Goal: Information Seeking & Learning: Learn about a topic

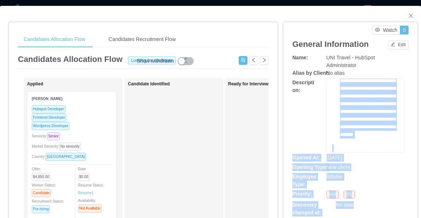
scroll to position [507, 0]
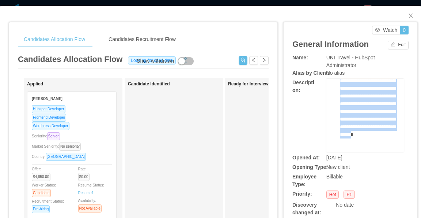
drag, startPoint x: 329, startPoint y: 93, endPoint x: 377, endPoint y: 134, distance: 63.0
copy div "**********"
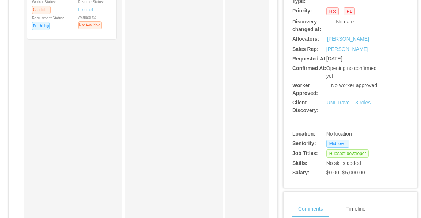
scroll to position [37, 0]
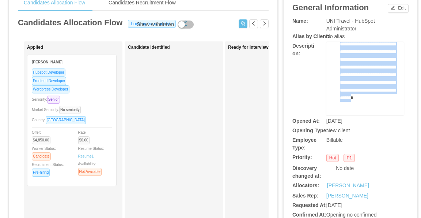
click at [361, 85] on span "**********" at bounding box center [368, 59] width 56 height 82
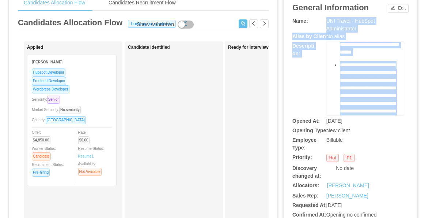
scroll to position [0, 0]
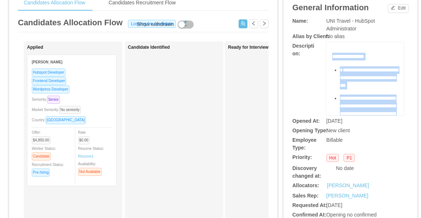
drag, startPoint x: 376, startPoint y: 87, endPoint x: 333, endPoint y: 56, distance: 53.0
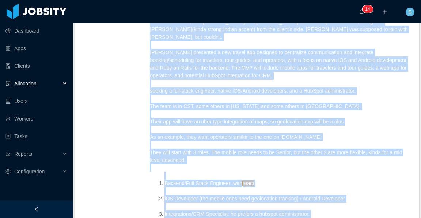
scroll to position [477, 0]
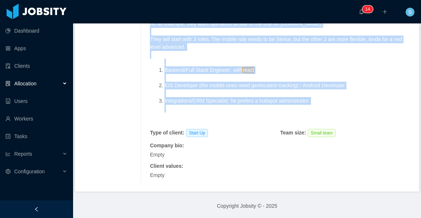
drag, startPoint x: 149, startPoint y: 99, endPoint x: 271, endPoint y: 121, distance: 124.5
click at [271, 121] on div "Armon from sales, and Mauricio and Luisa from Talent joined the call, along wit…" at bounding box center [280, 15] width 261 height 220
copy span "Armon from sales, and Mauricio and Luisa from Talent joined the call, along wit…"
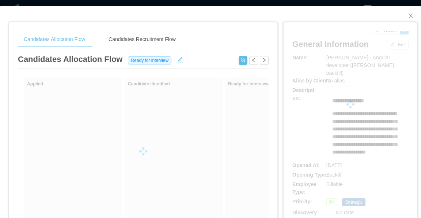
click at [295, 107] on div at bounding box center [351, 104] width 116 height 146
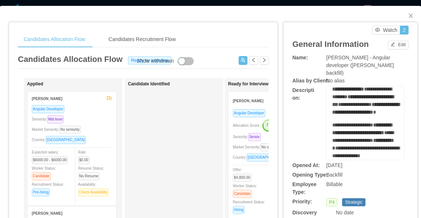
scroll to position [293, 0]
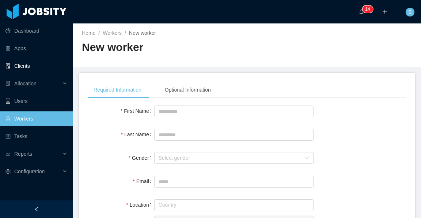
click at [29, 69] on link "Clients" at bounding box center [36, 66] width 62 height 15
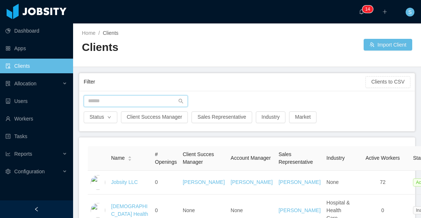
click at [163, 101] on input "text" at bounding box center [136, 101] width 104 height 12
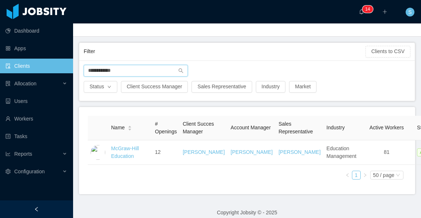
scroll to position [37, 0]
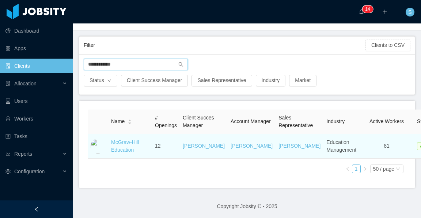
type input "**********"
click at [158, 149] on span "12" at bounding box center [158, 146] width 6 height 6
click at [165, 152] on td "12" at bounding box center [166, 146] width 28 height 25
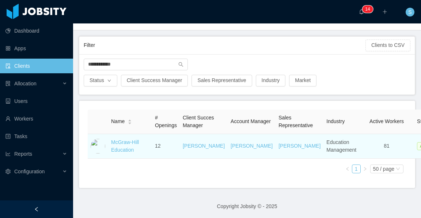
click at [158, 149] on span "12" at bounding box center [158, 146] width 6 height 6
click at [129, 150] on link "McGraw-Hill Education" at bounding box center [125, 146] width 28 height 14
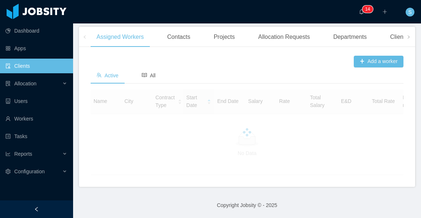
scroll to position [217, 0]
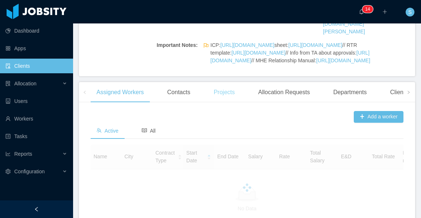
click at [217, 102] on div "Projects" at bounding box center [224, 92] width 33 height 20
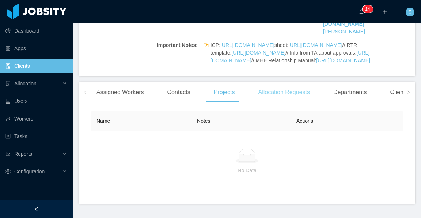
click at [300, 102] on div "Allocation Requests" at bounding box center [283, 92] width 63 height 20
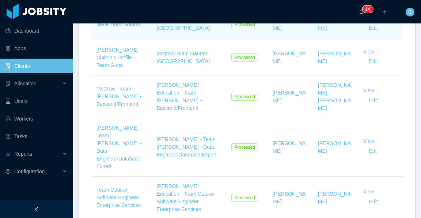
scroll to position [620, 0]
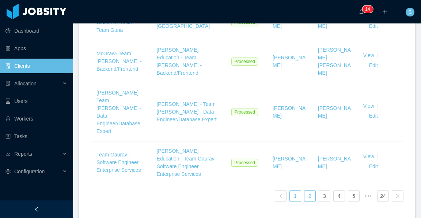
click at [308, 197] on link "2" at bounding box center [310, 195] width 11 height 11
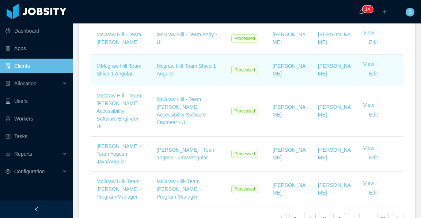
scroll to position [613, 0]
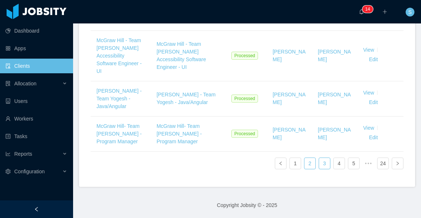
click at [320, 162] on link "3" at bounding box center [324, 163] width 11 height 11
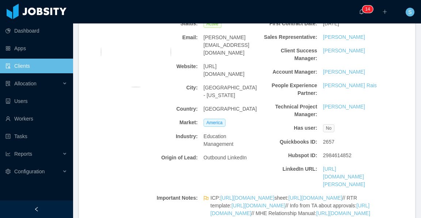
scroll to position [0, 0]
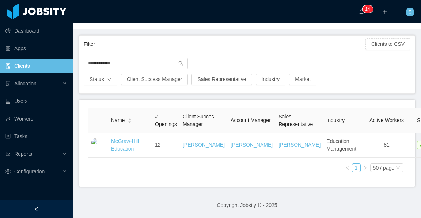
scroll to position [45, 0]
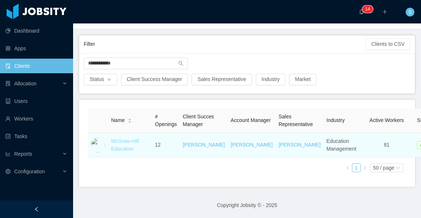
click at [124, 143] on link "McGraw-Hill Education" at bounding box center [125, 145] width 28 height 14
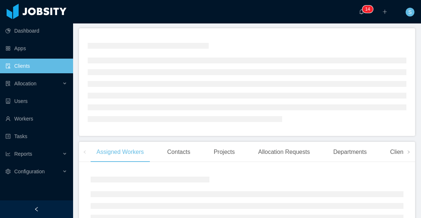
scroll to position [106, 0]
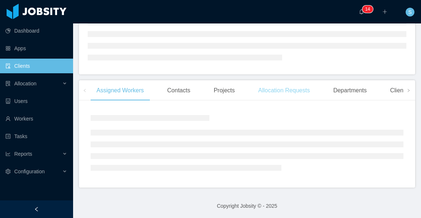
click at [279, 91] on div "Allocation Requests" at bounding box center [283, 90] width 63 height 20
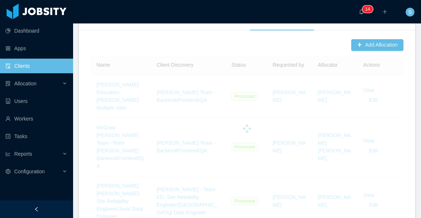
scroll to position [326, 0]
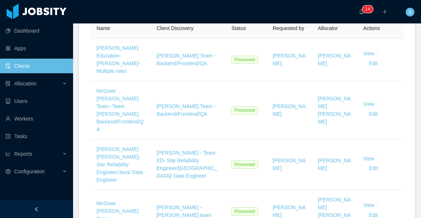
click at [316, 19] on div "Add Allocation" at bounding box center [247, 11] width 313 height 16
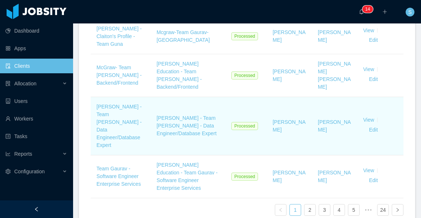
scroll to position [655, 0]
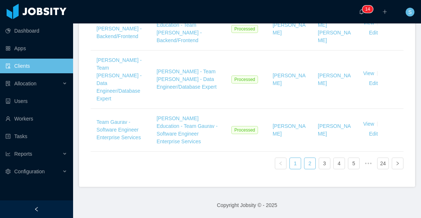
click at [305, 165] on link "2" at bounding box center [310, 163] width 11 height 11
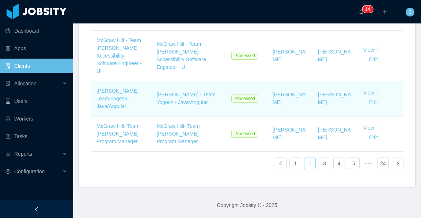
scroll to position [613, 0]
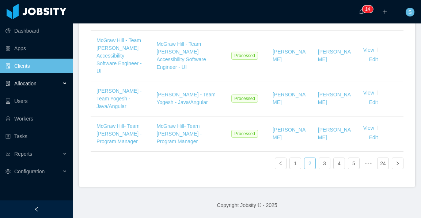
click at [44, 83] on div "Allocation" at bounding box center [36, 83] width 73 height 15
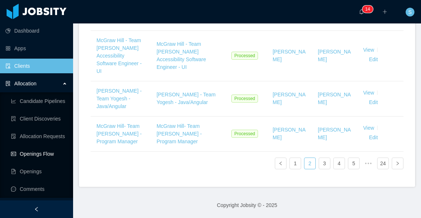
click at [45, 155] on link "Openings Flow" at bounding box center [39, 153] width 56 height 15
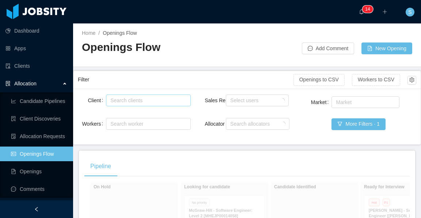
click at [149, 100] on div "Search clients" at bounding box center [146, 100] width 72 height 7
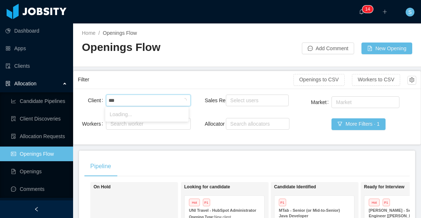
type input "****"
click at [144, 114] on li "McGraw-Hill Education" at bounding box center [146, 114] width 83 height 12
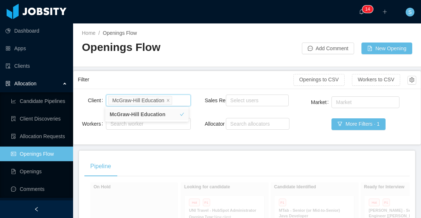
click at [246, 87] on div "Filter Openings to CSV Workers to CSV" at bounding box center [247, 80] width 339 height 18
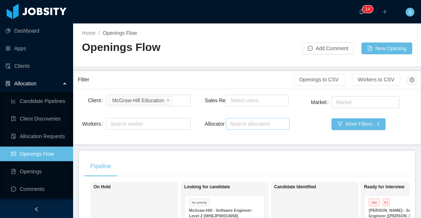
click at [260, 124] on div "Search allocators" at bounding box center [256, 123] width 52 height 7
type input "******"
click at [264, 135] on li "[PERSON_NAME]" at bounding box center [255, 138] width 63 height 12
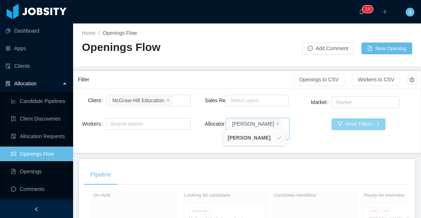
click at [345, 124] on button "More Filters · 1" at bounding box center [359, 124] width 54 height 12
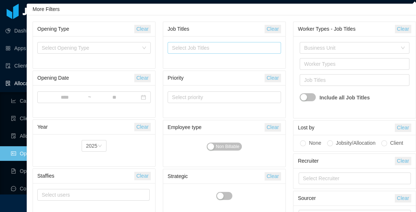
click at [209, 49] on div "Select Job Titles" at bounding box center [222, 47] width 101 height 7
type input "**********"
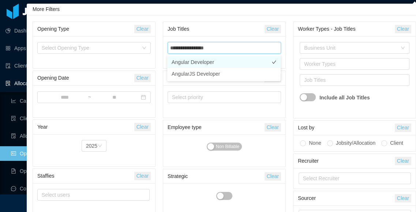
click at [222, 62] on li "Angular Developer" at bounding box center [223, 62] width 113 height 12
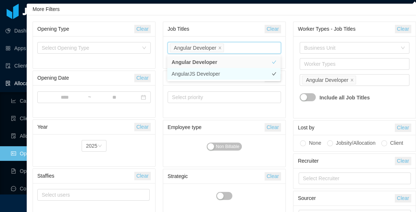
click at [237, 76] on li "AngularJS Developer" at bounding box center [223, 74] width 113 height 12
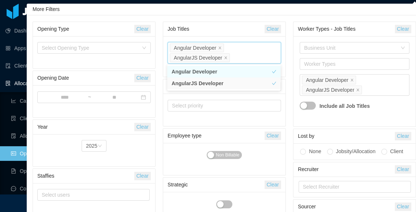
click at [269, 117] on div "Select priority" at bounding box center [224, 110] width 113 height 24
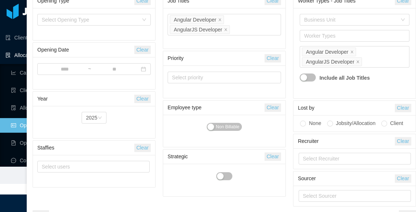
scroll to position [38, 0]
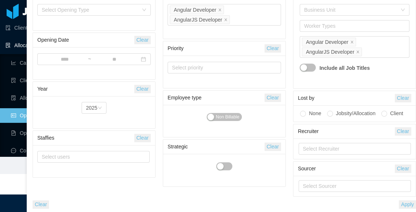
click at [406, 204] on button "Apply" at bounding box center [407, 204] width 17 height 8
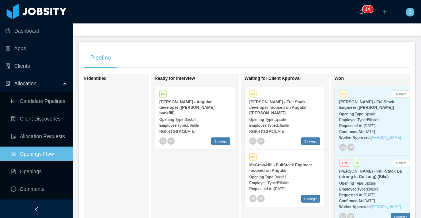
scroll to position [146, 0]
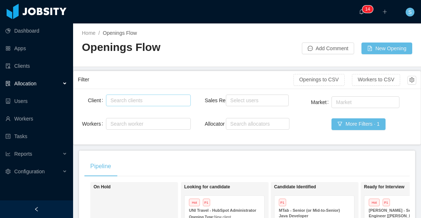
click at [161, 97] on div "Search clients" at bounding box center [146, 100] width 72 height 7
paste input "**********"
type input "**********"
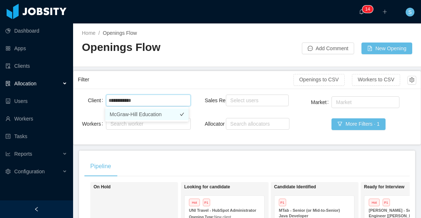
click at [154, 114] on li "McGraw-Hill Education" at bounding box center [146, 114] width 83 height 12
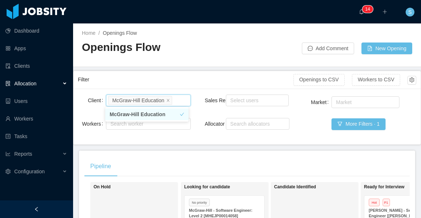
click at [257, 68] on main "Home / Openings Flow / Openings Flow Add Comment New Opening Filter Openings to…" at bounding box center [247, 120] width 348 height 194
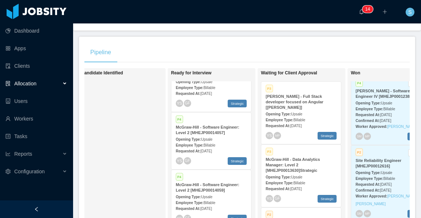
scroll to position [37, 0]
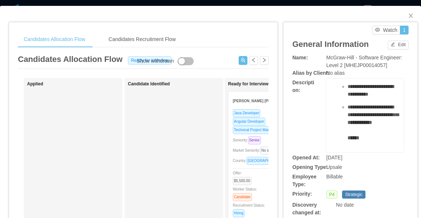
scroll to position [183, 0]
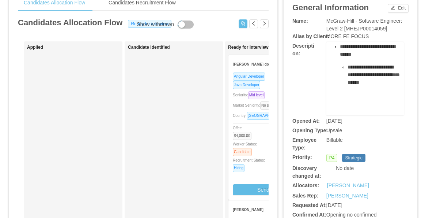
scroll to position [297, 0]
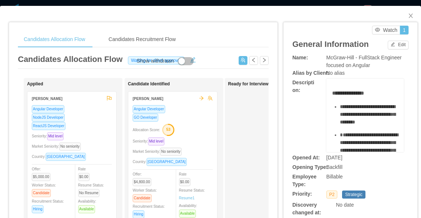
click at [327, 93] on div "**********" at bounding box center [366, 115] width 78 height 73
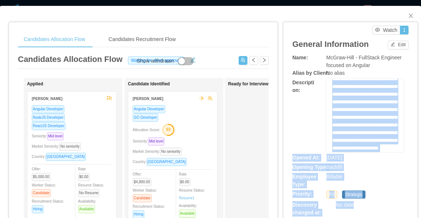
scroll to position [868, 0]
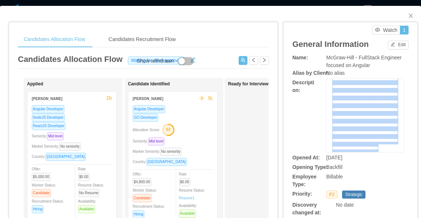
drag, startPoint x: 329, startPoint y: 92, endPoint x: 379, endPoint y: 145, distance: 72.5
copy div "**********"
